Goal: Information Seeking & Learning: Learn about a topic

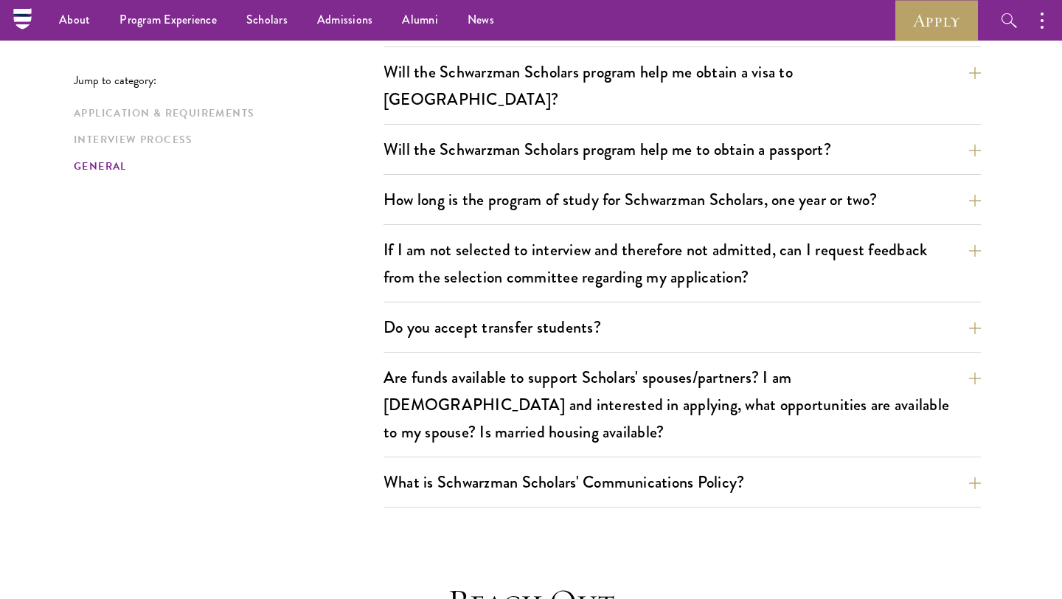
scroll to position [3148, 0]
click at [250, 29] on link "Scholars" at bounding box center [267, 20] width 71 height 41
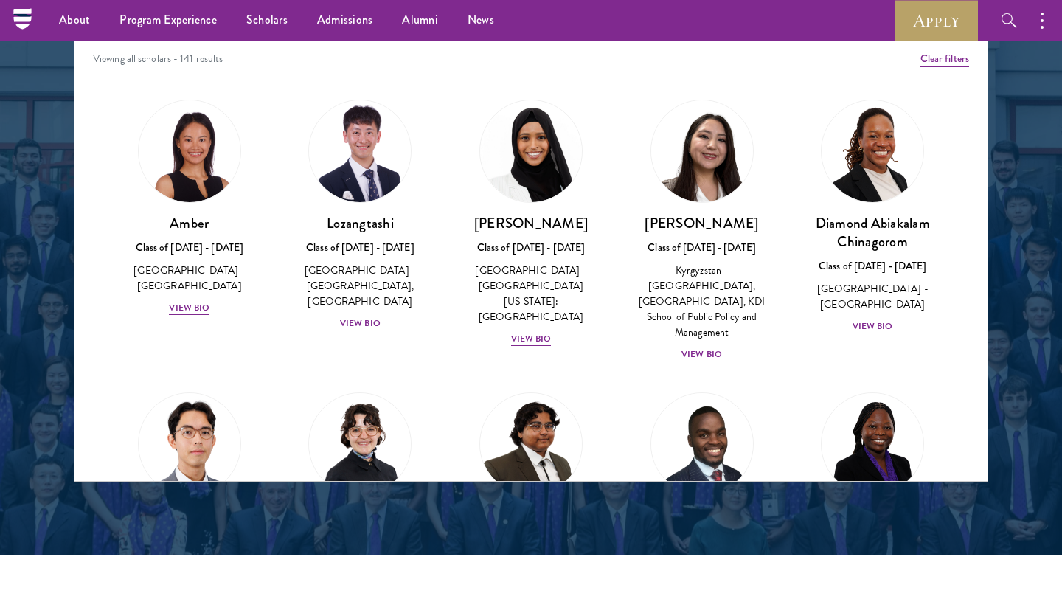
scroll to position [1915, 0]
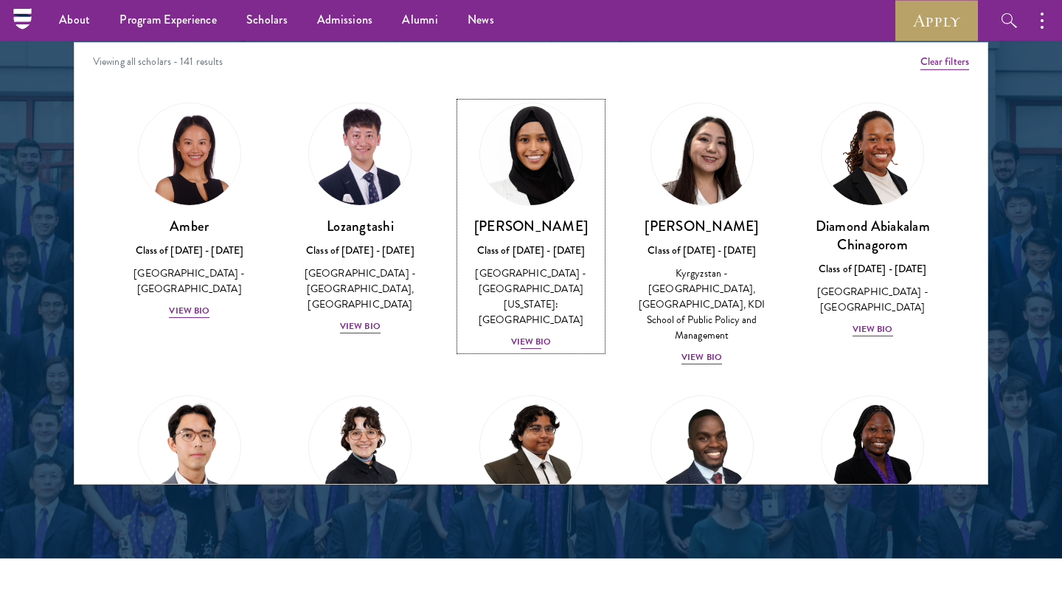
click at [536, 335] on div "View Bio" at bounding box center [531, 342] width 41 height 14
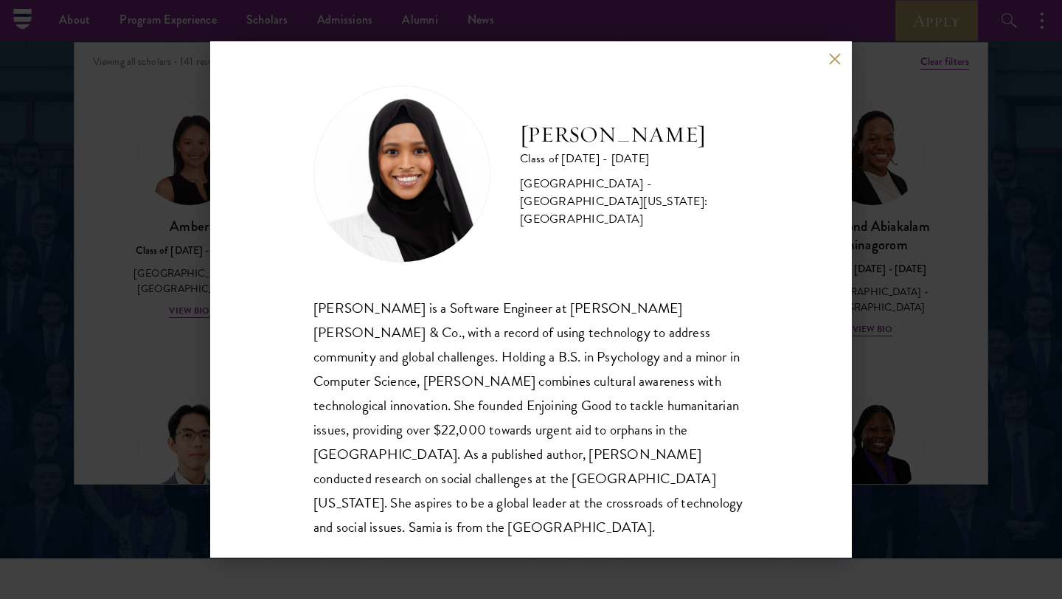
click at [826, 62] on div "[PERSON_NAME] Class of [DATE] - [DATE] [GEOGRAPHIC_DATA] - [GEOGRAPHIC_DATA][US…" at bounding box center [530, 299] width 641 height 516
click at [830, 61] on button at bounding box center [834, 58] width 13 height 13
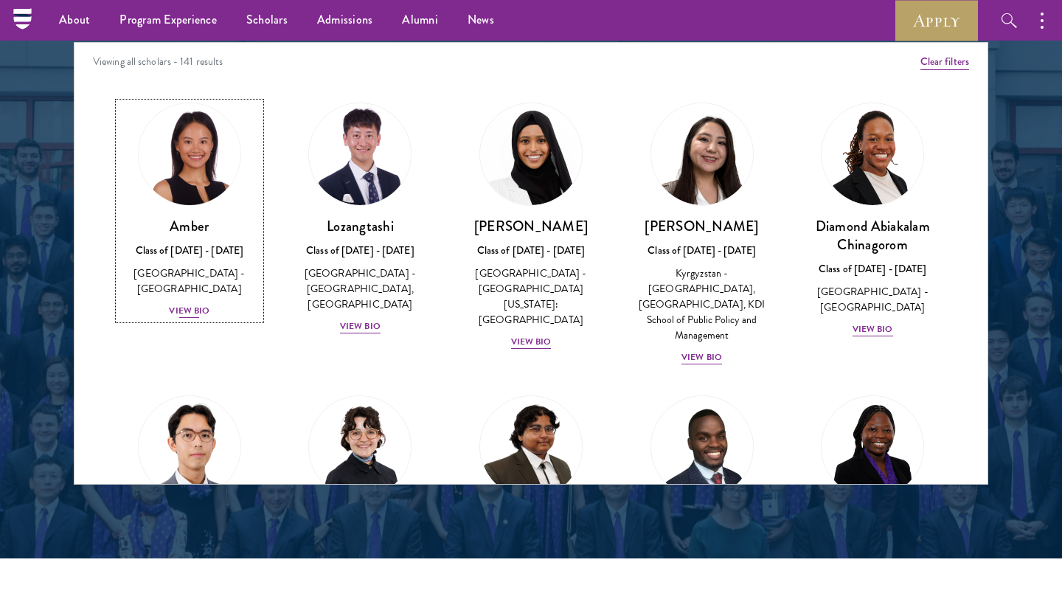
click at [193, 304] on div "View Bio" at bounding box center [189, 311] width 41 height 14
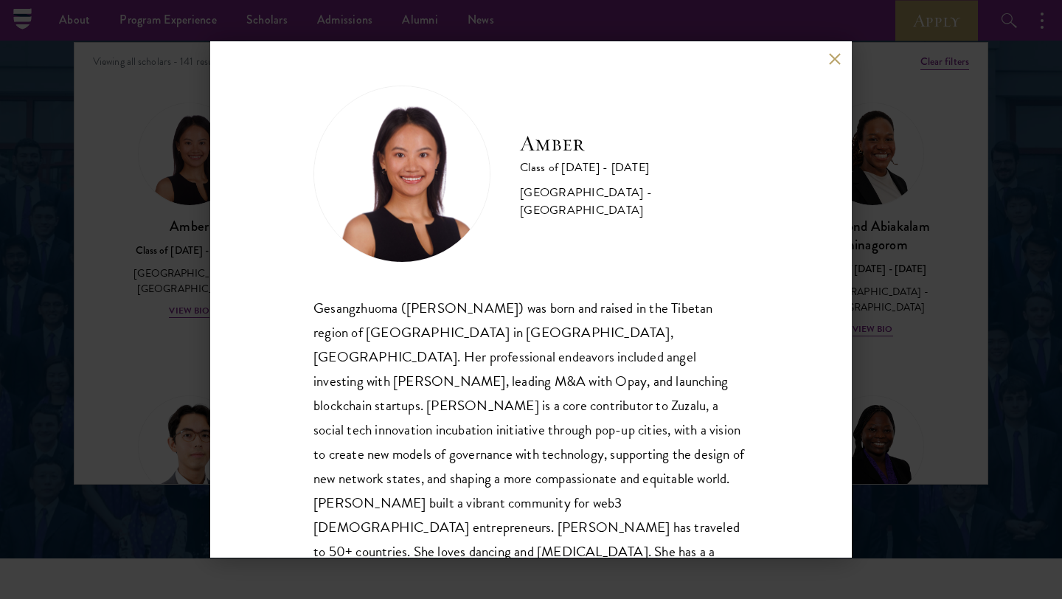
click at [832, 55] on button at bounding box center [834, 58] width 13 height 13
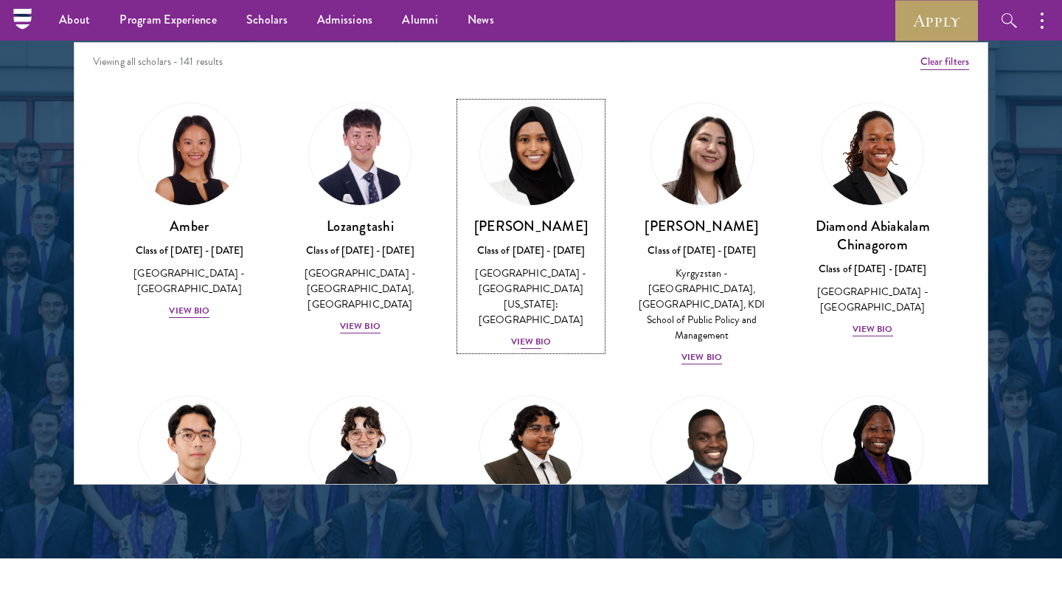
click at [547, 335] on div "View Bio" at bounding box center [531, 342] width 41 height 14
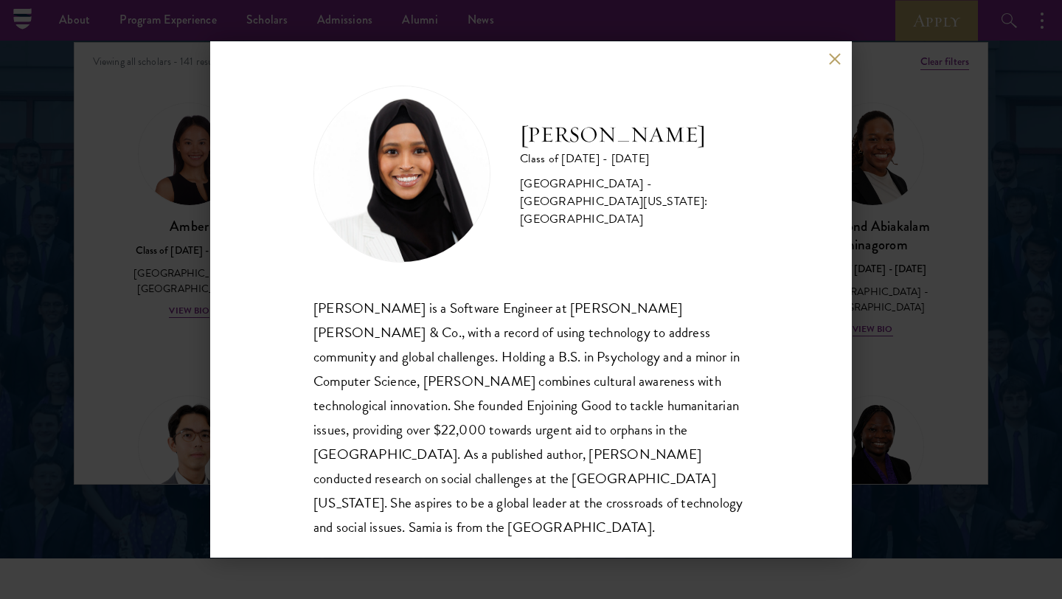
click at [831, 68] on div "[PERSON_NAME] Class of [DATE] - [DATE] [GEOGRAPHIC_DATA] - [GEOGRAPHIC_DATA][US…" at bounding box center [530, 299] width 641 height 516
click at [831, 60] on button at bounding box center [834, 58] width 13 height 13
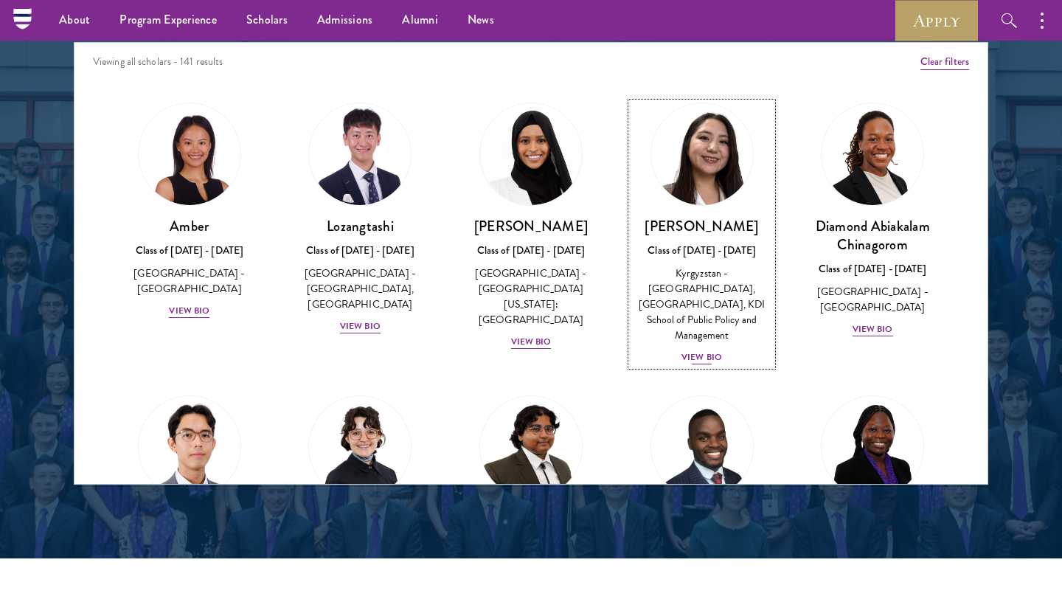
click at [708, 350] on div "View Bio" at bounding box center [701, 357] width 41 height 14
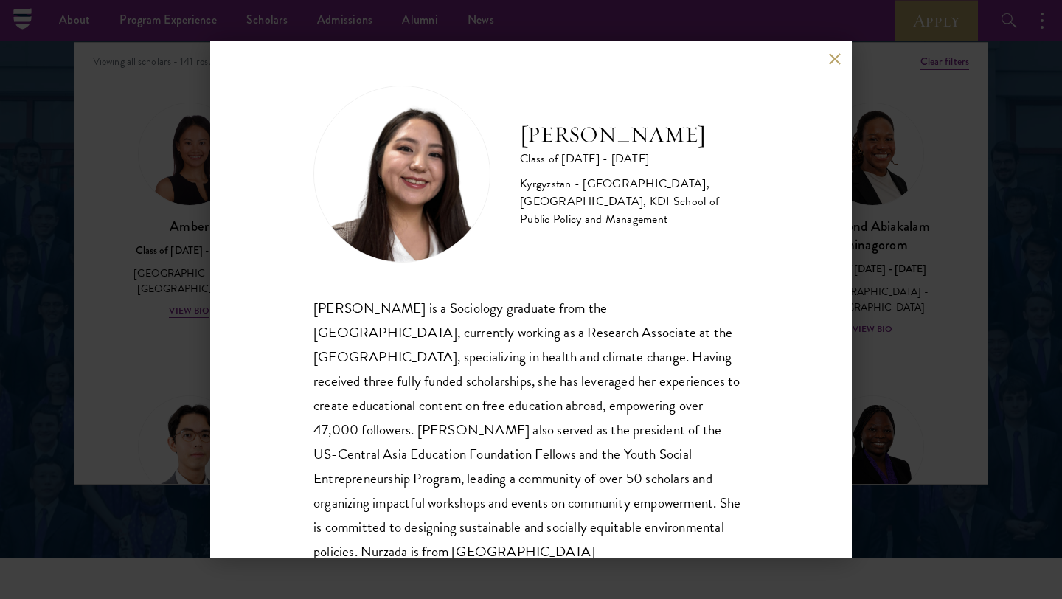
click at [830, 58] on button at bounding box center [834, 58] width 13 height 13
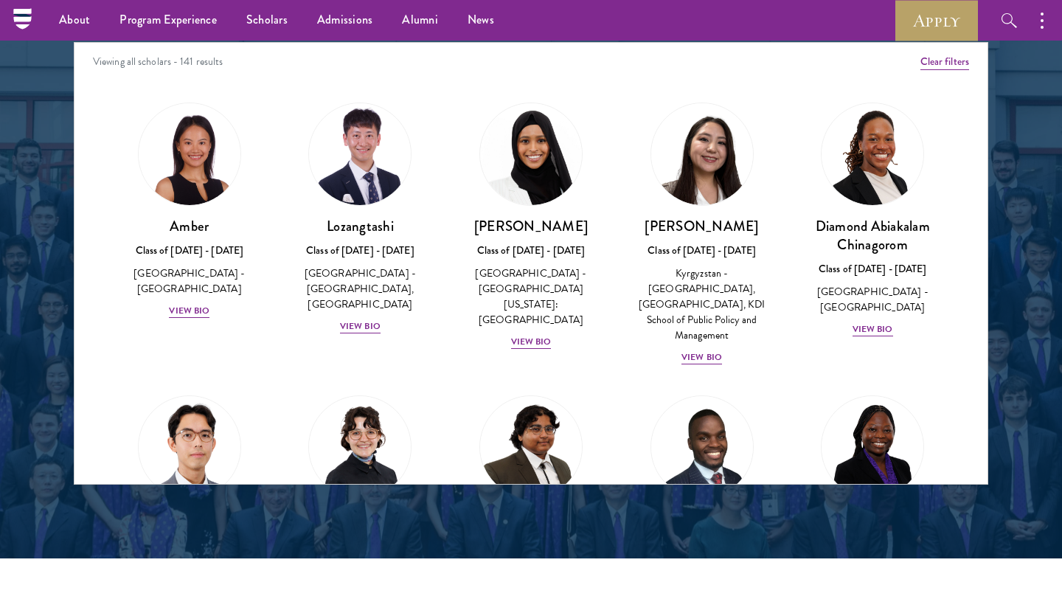
click at [438, 401] on div "[PERSON_NAME] Class of [DATE] - [DATE] [GEOGRAPHIC_DATA] - [GEOGRAPHIC_DATA] Vi…" at bounding box center [360, 503] width 171 height 246
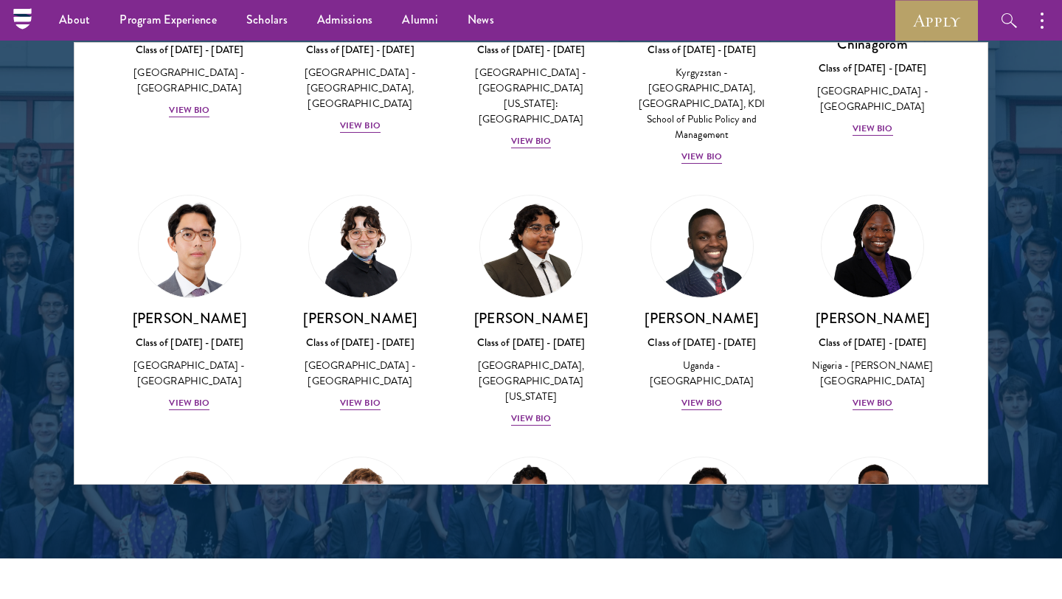
scroll to position [206, 0]
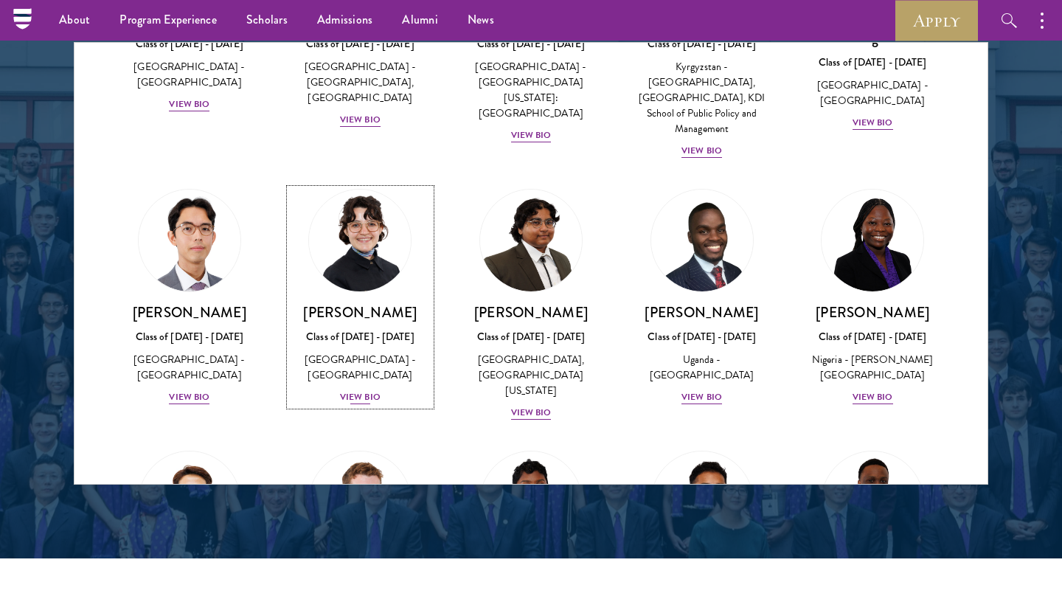
click at [363, 390] on div "View Bio" at bounding box center [360, 397] width 41 height 14
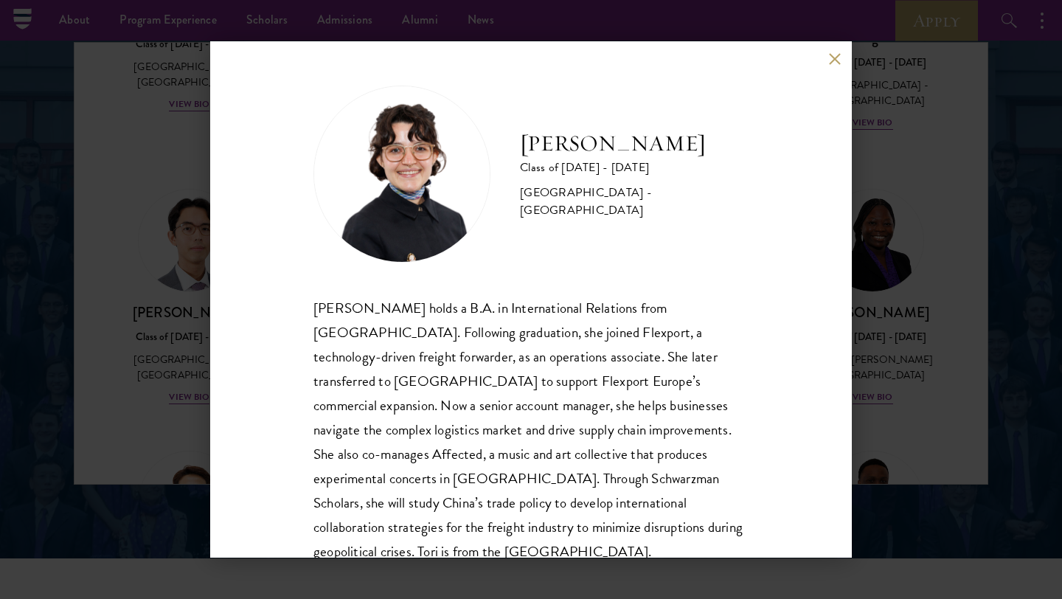
click at [831, 48] on div "[PERSON_NAME] Class of [DATE] - [DATE] [GEOGRAPHIC_DATA] - [GEOGRAPHIC_DATA] [P…" at bounding box center [530, 299] width 641 height 516
click at [832, 56] on button at bounding box center [834, 58] width 13 height 13
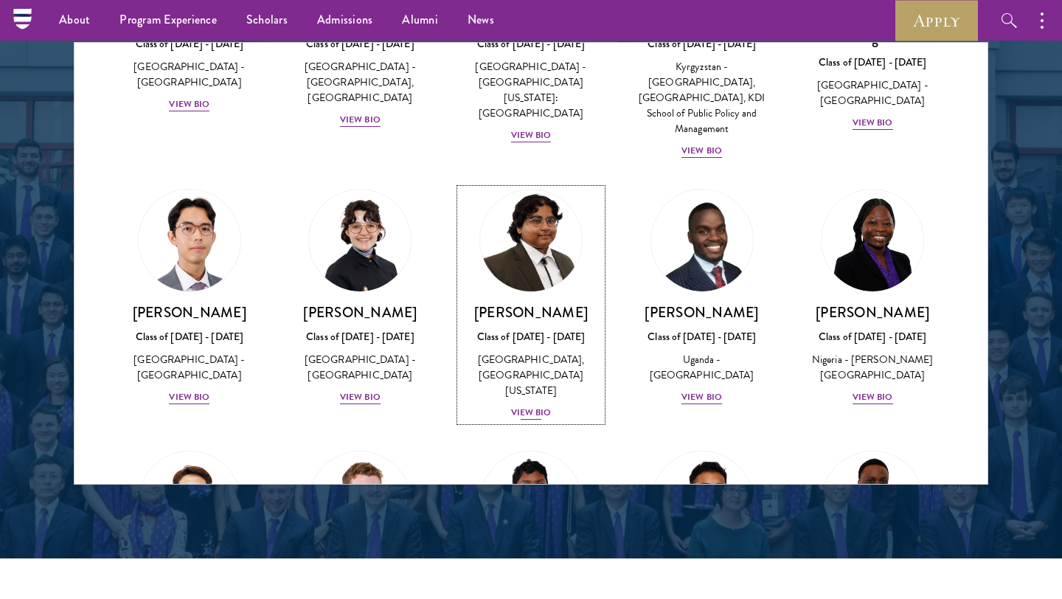
click at [596, 189] on link "[PERSON_NAME] Class of [DATE] - [DATE] [GEOGRAPHIC_DATA] - [GEOGRAPHIC_DATA], […" at bounding box center [531, 305] width 142 height 232
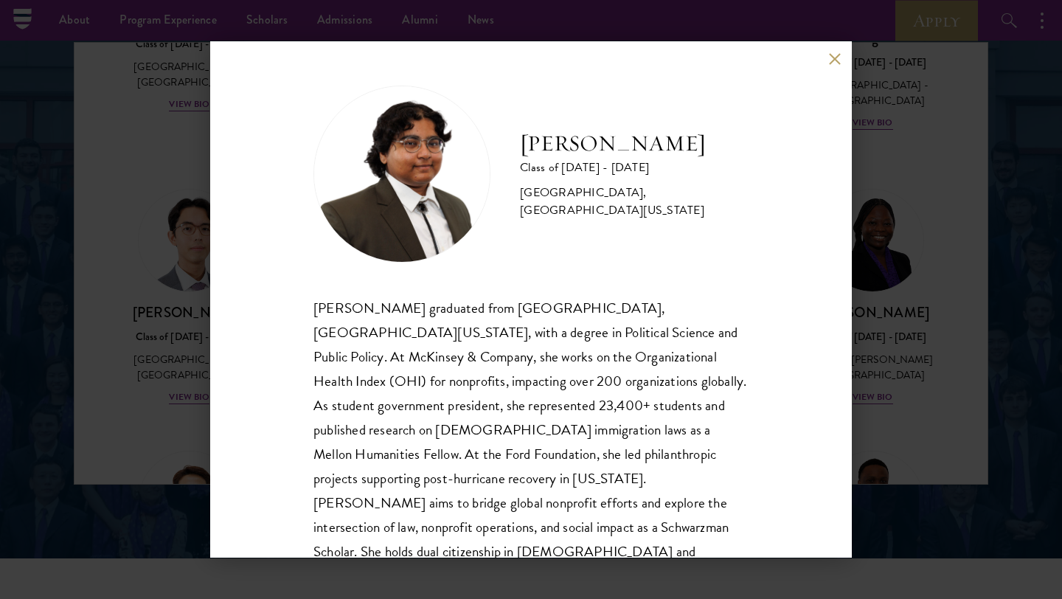
click at [839, 49] on div "[PERSON_NAME] Class of [DATE] - [DATE] [GEOGRAPHIC_DATA] - [GEOGRAPHIC_DATA], […" at bounding box center [530, 299] width 641 height 516
click at [835, 53] on button at bounding box center [834, 58] width 13 height 13
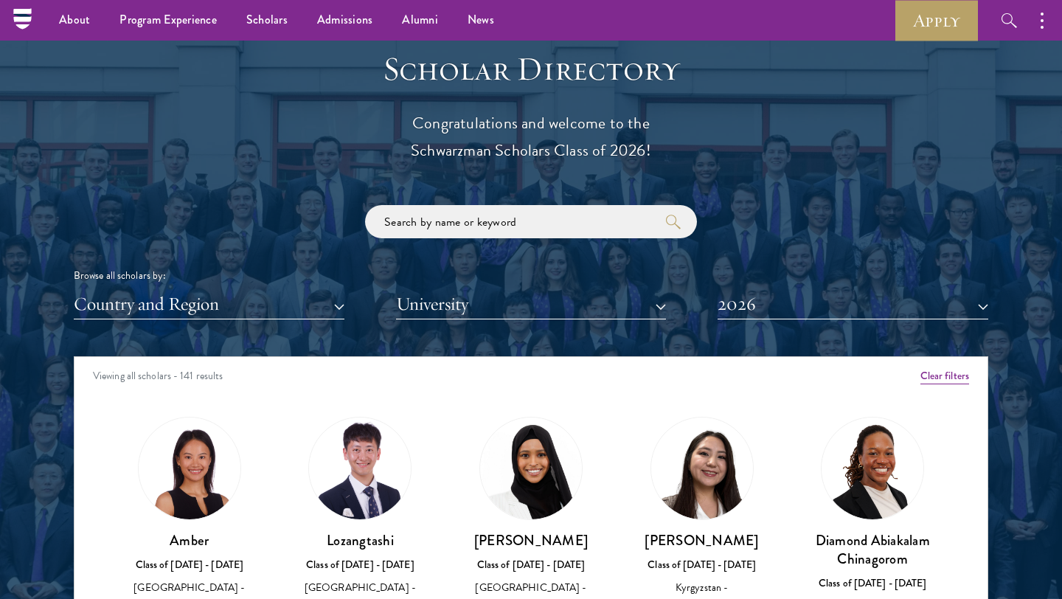
scroll to position [1591, 0]
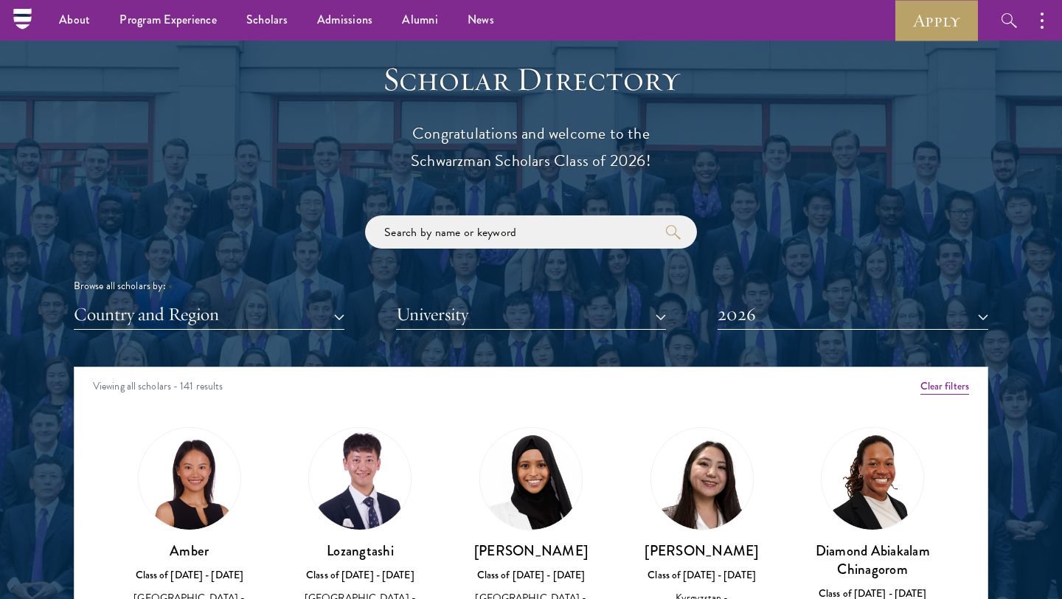
click at [429, 259] on div "Browse all scholars by: Country and Region All Countries and Regions [GEOGRAPHI…" at bounding box center [531, 272] width 914 height 114
click at [428, 220] on input "search" at bounding box center [531, 231] width 332 height 33
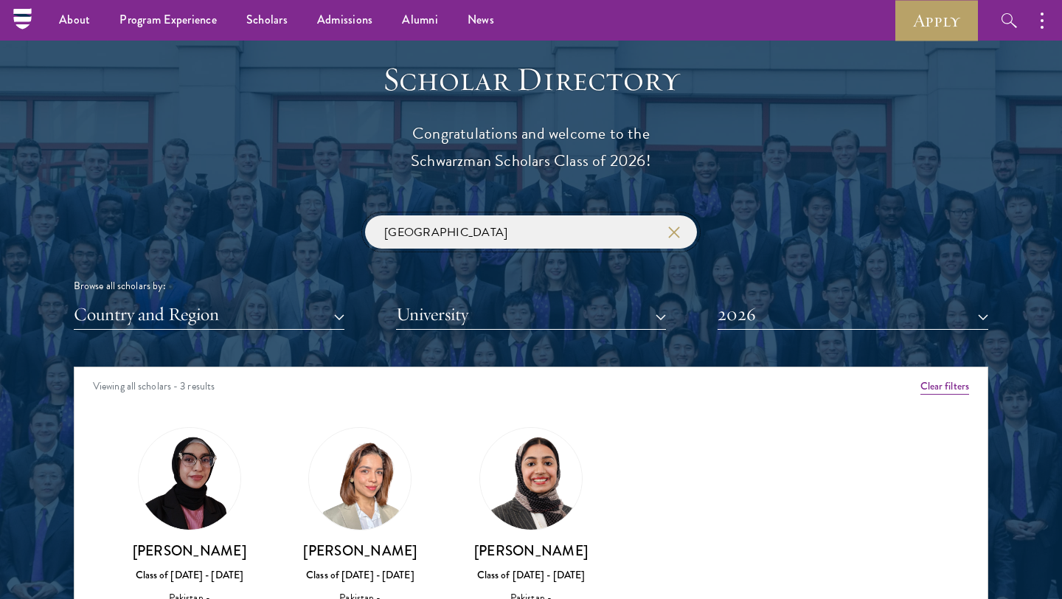
type input "[GEOGRAPHIC_DATA]"
click at [728, 320] on button "2026" at bounding box center [852, 314] width 271 height 30
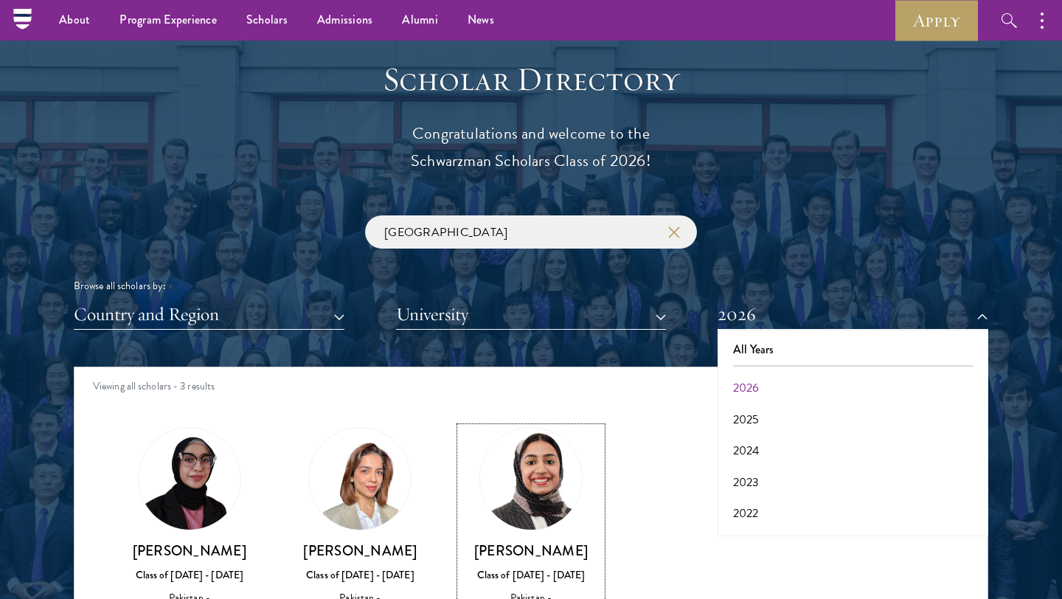
click at [562, 496] on img at bounding box center [531, 478] width 112 height 112
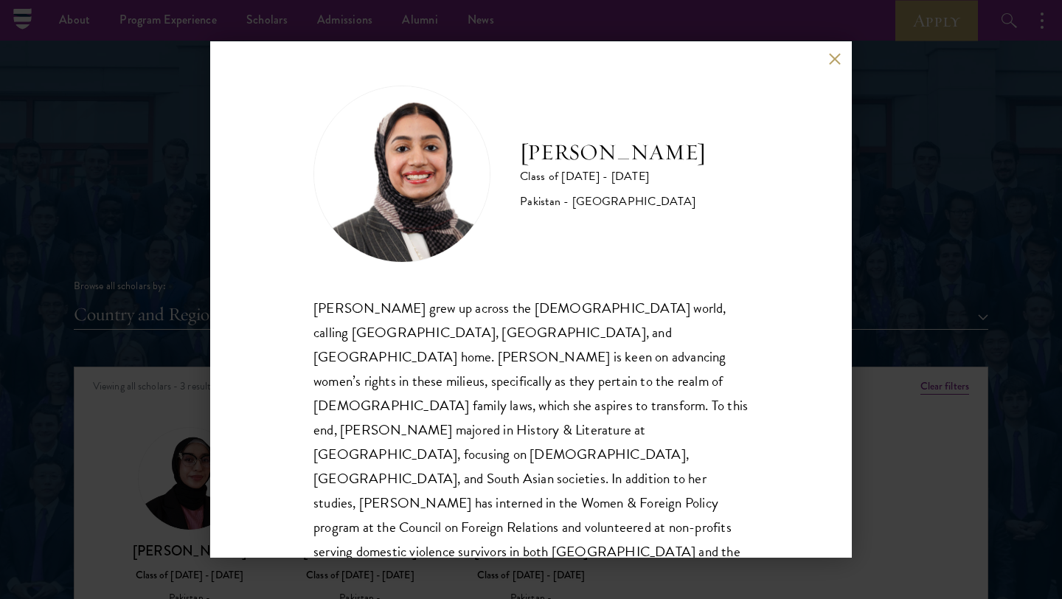
click at [829, 62] on button at bounding box center [834, 58] width 13 height 13
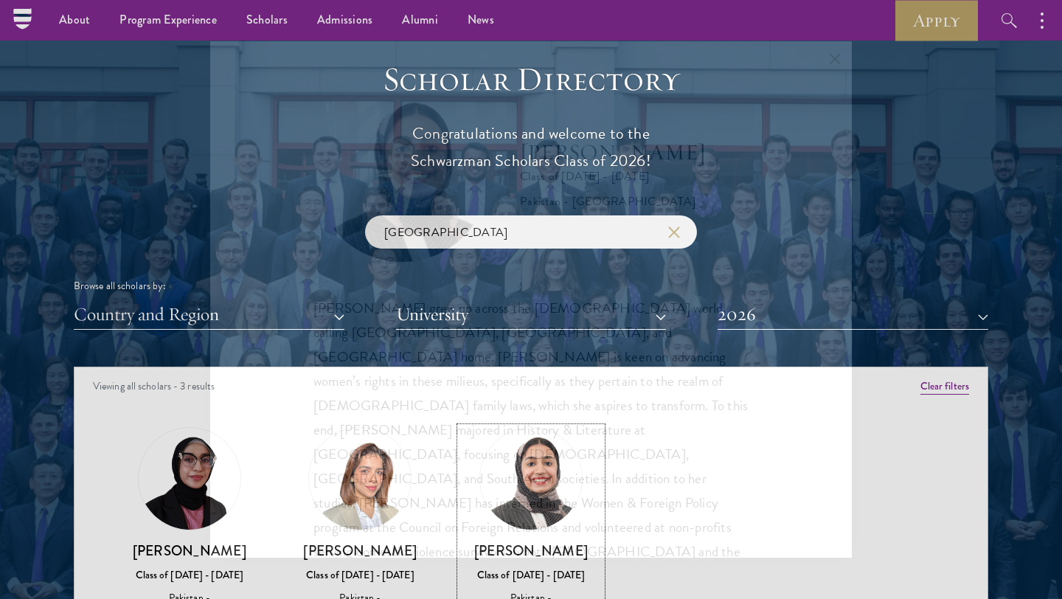
scroll to position [1621, 0]
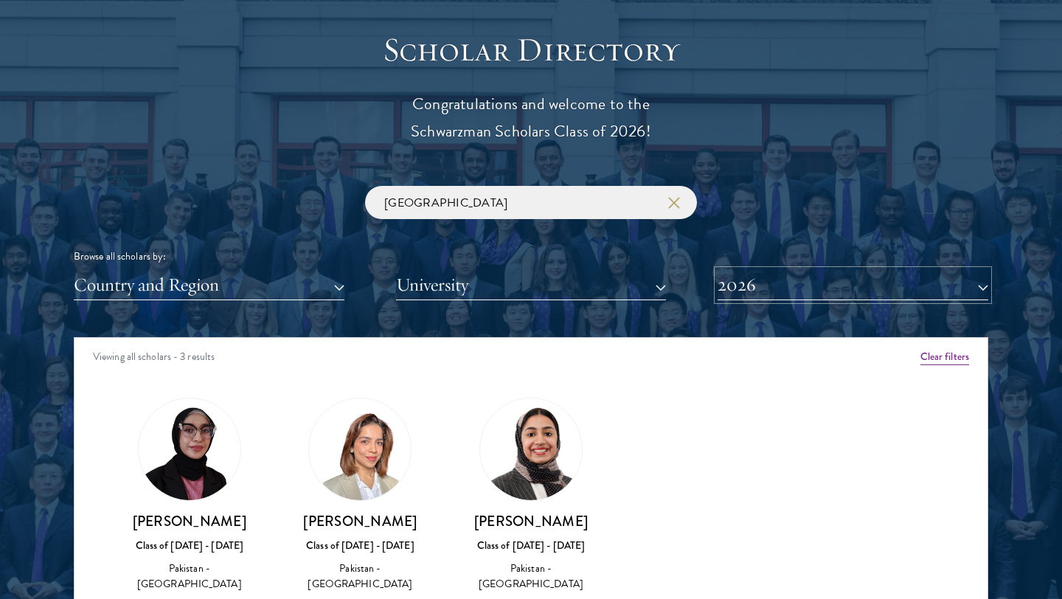
click at [838, 282] on button "2026" at bounding box center [852, 285] width 271 height 30
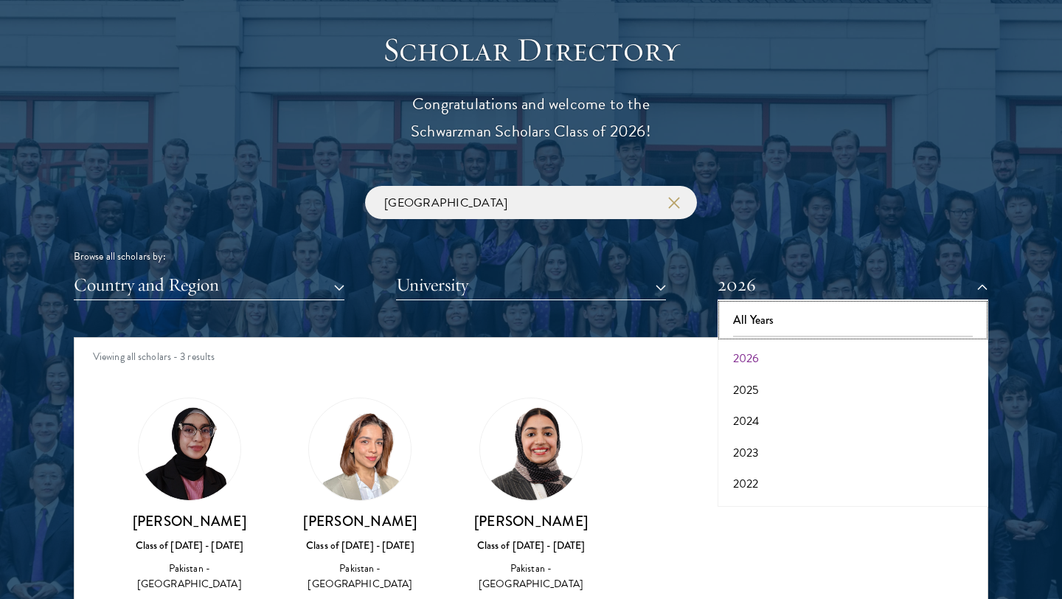
click at [828, 312] on button "All Years" at bounding box center [853, 320] width 262 height 31
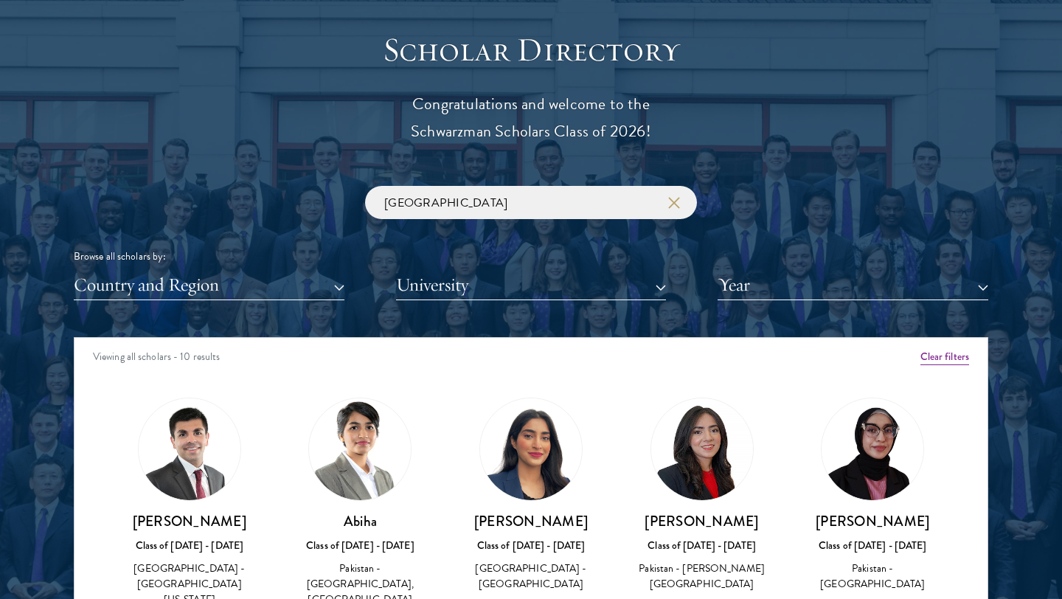
click at [634, 367] on div "Viewing all scholars - 10 results" at bounding box center [530, 358] width 913 height 41
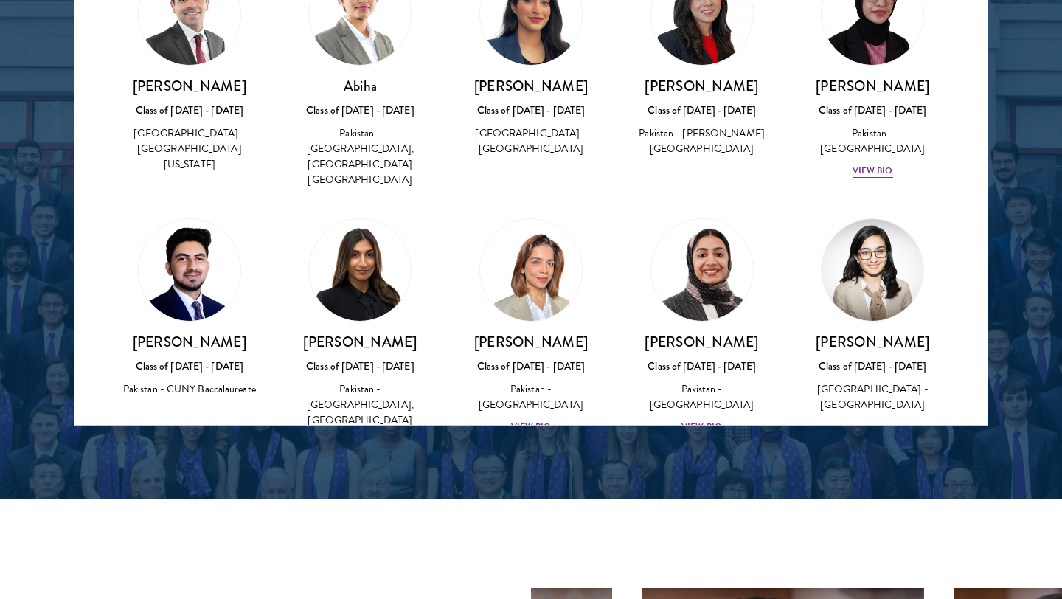
scroll to position [52, 0]
